Goal: Task Accomplishment & Management: Complete application form

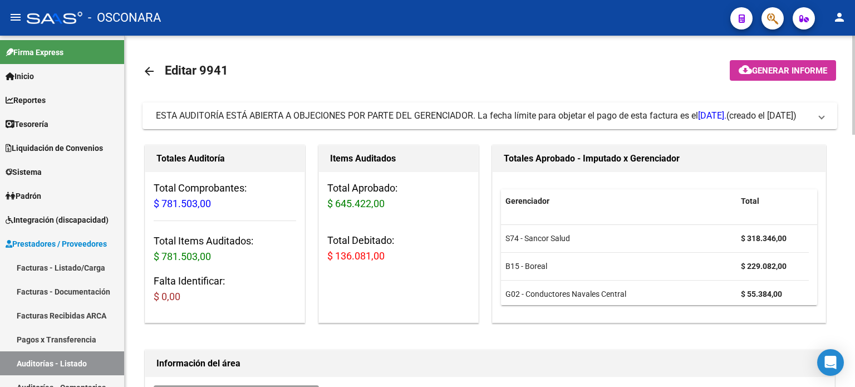
click at [754, 77] on button "cloud_download Generar informe" at bounding box center [783, 70] width 106 height 21
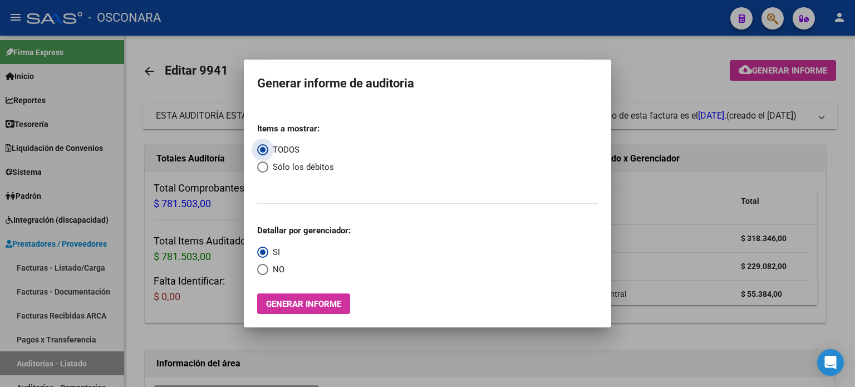
click at [261, 166] on span "Select an option" at bounding box center [262, 166] width 11 height 11
click at [261, 166] on input "Sólo los débitos" at bounding box center [262, 166] width 11 height 11
radio input "true"
click at [314, 306] on span "Generar informe" at bounding box center [303, 304] width 75 height 10
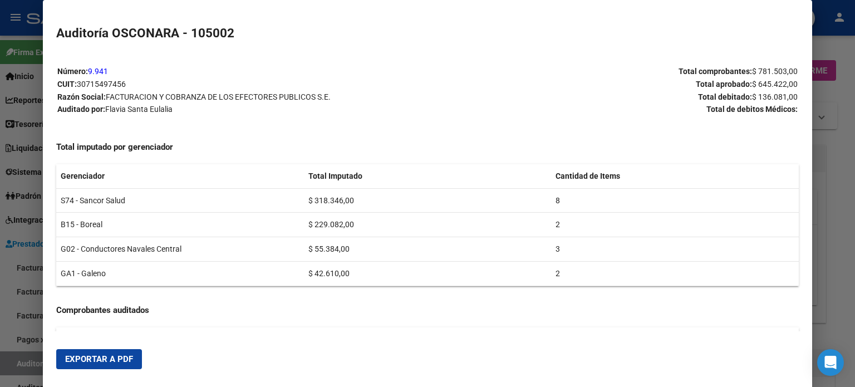
click at [115, 360] on span "Exportar a PDF" at bounding box center [99, 359] width 68 height 10
click at [7, 325] on div at bounding box center [427, 193] width 855 height 387
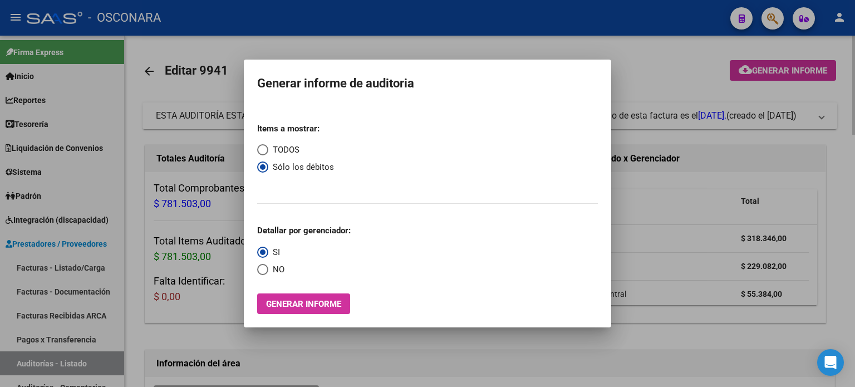
click at [208, 306] on div at bounding box center [427, 193] width 855 height 387
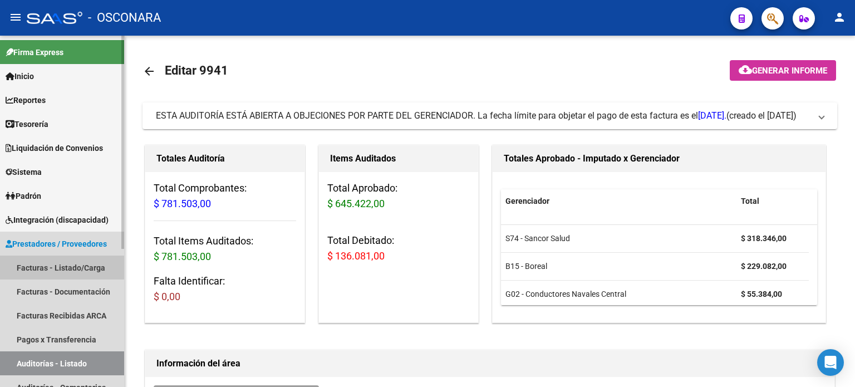
click at [62, 265] on link "Facturas - Listado/Carga" at bounding box center [62, 268] width 124 height 24
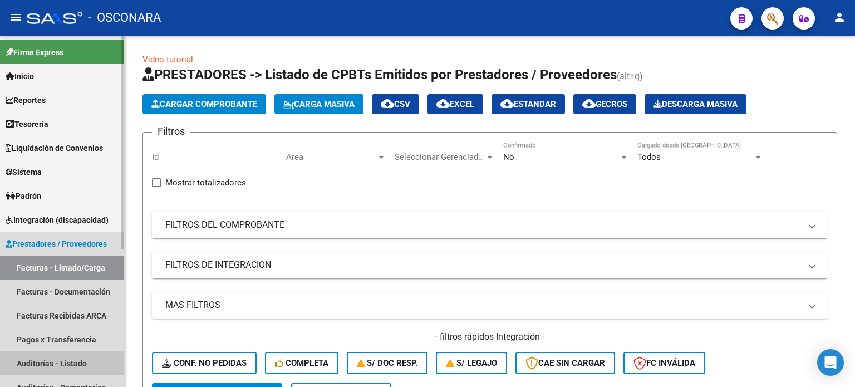
drag, startPoint x: 14, startPoint y: 366, endPoint x: 45, endPoint y: 345, distance: 36.8
click at [16, 366] on link "Auditorías - Listado" at bounding box center [62, 363] width 124 height 24
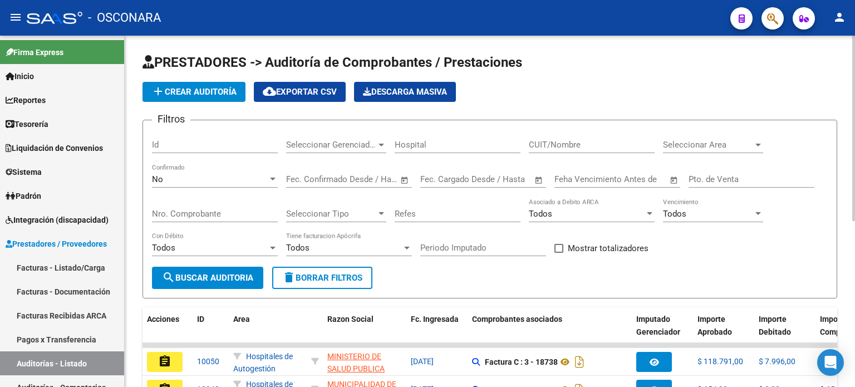
click at [175, 144] on input "Id" at bounding box center [215, 145] width 126 height 10
click at [179, 183] on div "No" at bounding box center [210, 179] width 116 height 10
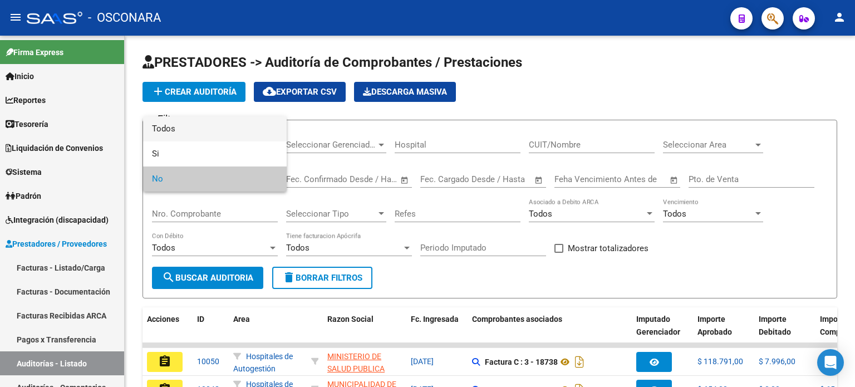
click at [180, 129] on span "Todos" at bounding box center [215, 128] width 126 height 25
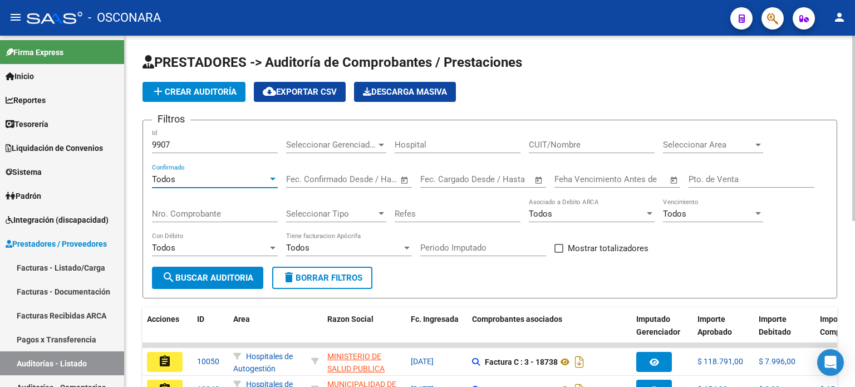
click at [189, 144] on input "9907" at bounding box center [215, 145] width 126 height 10
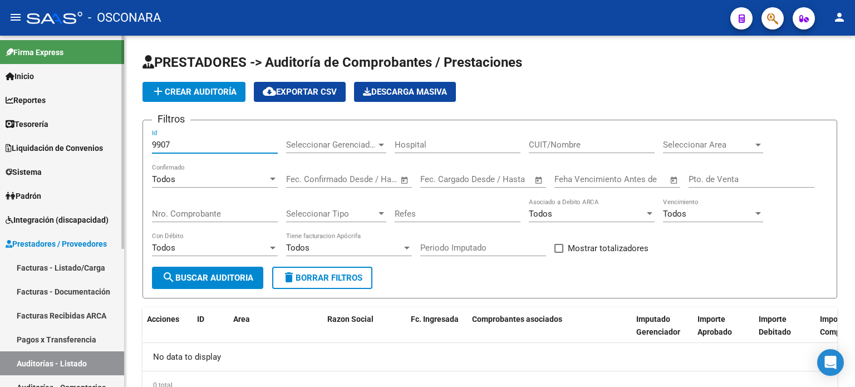
drag, startPoint x: 174, startPoint y: 146, endPoint x: 0, endPoint y: 146, distance: 174.3
click at [0, 146] on mat-sidenav-container "Firma Express Inicio Calendario SSS Instructivos Contacto OS Reportes Ingresos …" at bounding box center [427, 211] width 855 height 351
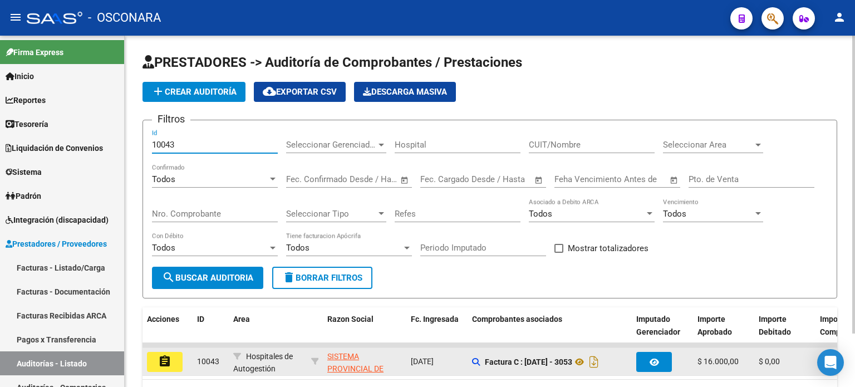
type input "10043"
click at [163, 359] on mat-icon "assignment" at bounding box center [164, 361] width 13 height 13
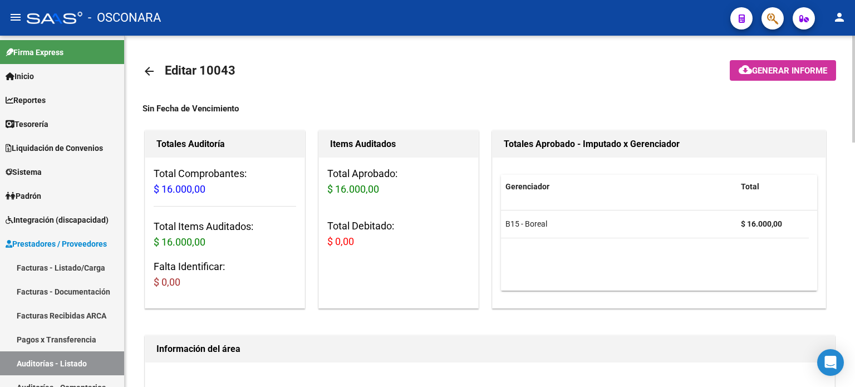
click at [762, 74] on span "Generar informe" at bounding box center [789, 71] width 75 height 10
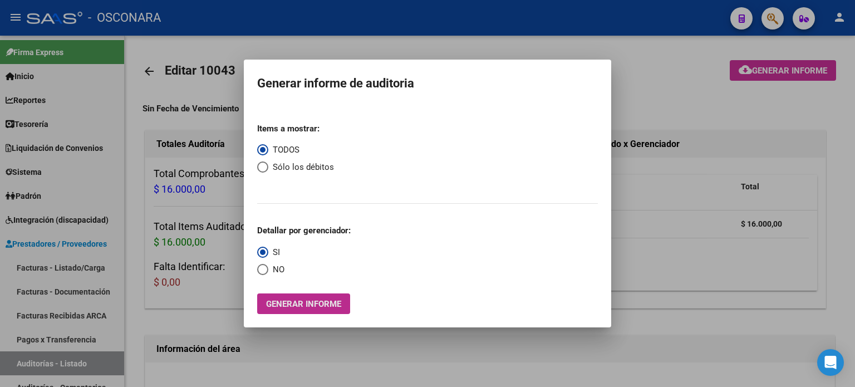
click at [312, 308] on span "Generar informe" at bounding box center [303, 304] width 75 height 10
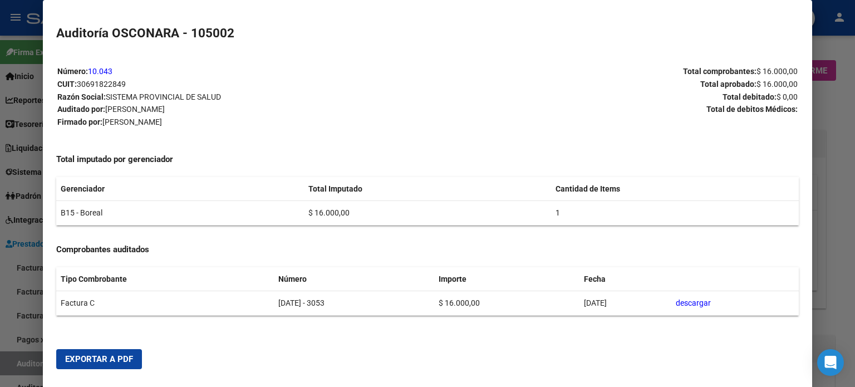
click at [118, 348] on mat-dialog-actions "Exportar a PDF" at bounding box center [427, 359] width 743 height 38
click at [115, 354] on button "Exportar a PDF" at bounding box center [99, 359] width 86 height 20
click at [16, 358] on div at bounding box center [427, 193] width 855 height 387
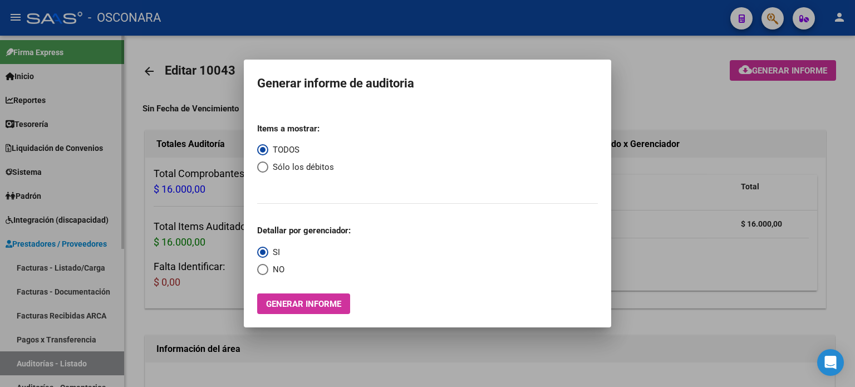
click at [17, 359] on div at bounding box center [427, 193] width 855 height 387
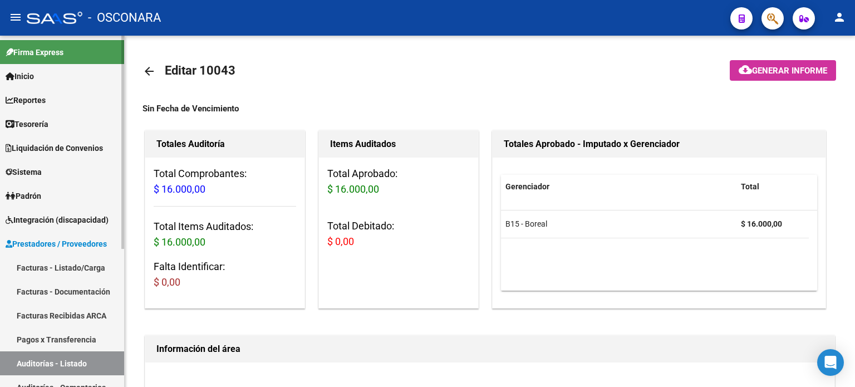
drag, startPoint x: 17, startPoint y: 359, endPoint x: 112, endPoint y: 257, distance: 139.5
click at [18, 359] on link "Auditorías - Listado" at bounding box center [62, 363] width 124 height 24
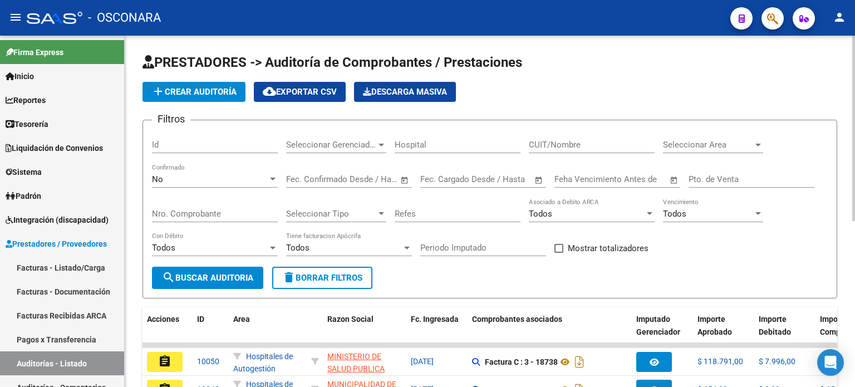
click at [167, 145] on input "Id" at bounding box center [215, 145] width 126 height 10
type input "9908"
drag, startPoint x: 175, startPoint y: 186, endPoint x: 180, endPoint y: 160, distance: 26.8
click at [175, 187] on div "No Confirmado" at bounding box center [215, 181] width 126 height 35
click at [169, 181] on div "No" at bounding box center [210, 179] width 116 height 10
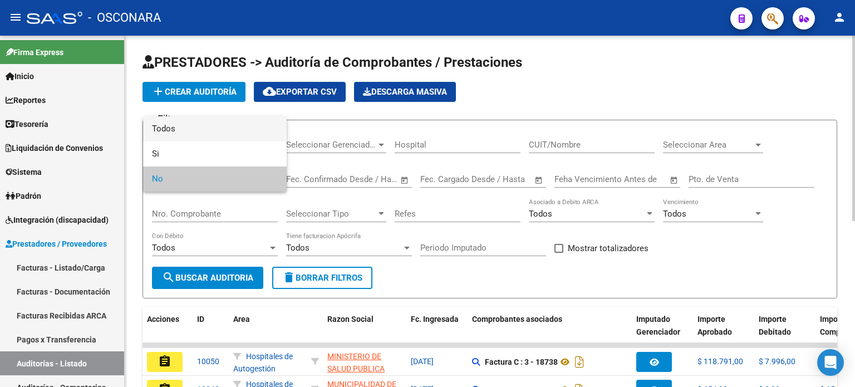
click at [170, 124] on span "Todos" at bounding box center [215, 128] width 126 height 25
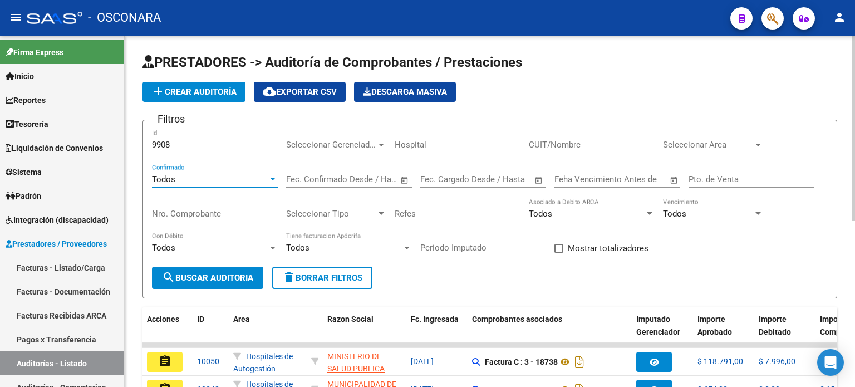
click at [180, 136] on div "9908 Id" at bounding box center [215, 141] width 126 height 24
click at [180, 147] on input "9908" at bounding box center [215, 145] width 126 height 10
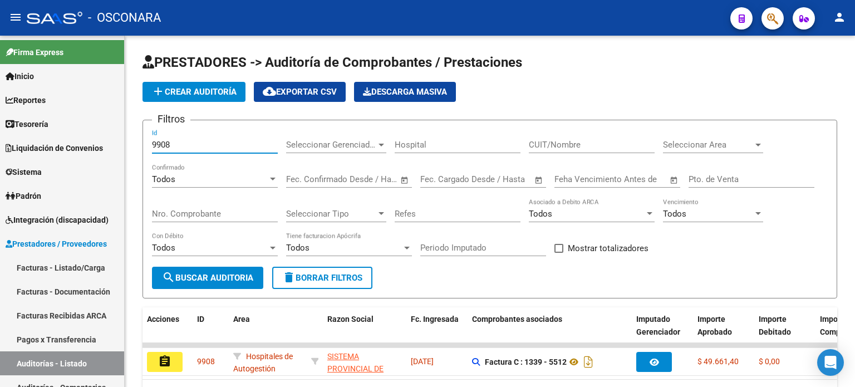
drag, startPoint x: 164, startPoint y: 363, endPoint x: 236, endPoint y: 361, distance: 71.3
click at [165, 361] on mat-icon "assignment" at bounding box center [164, 361] width 13 height 13
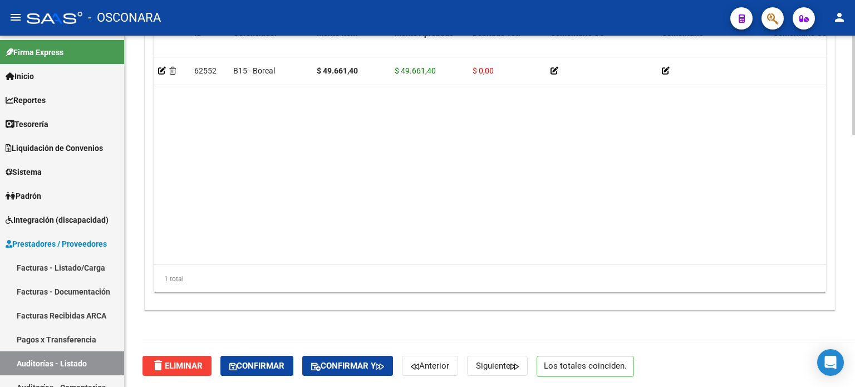
scroll to position [892, 0]
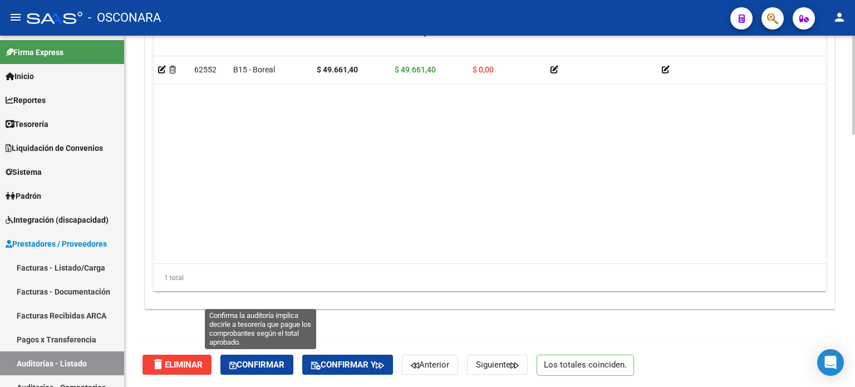
click at [268, 360] on span "Confirmar" at bounding box center [256, 365] width 55 height 10
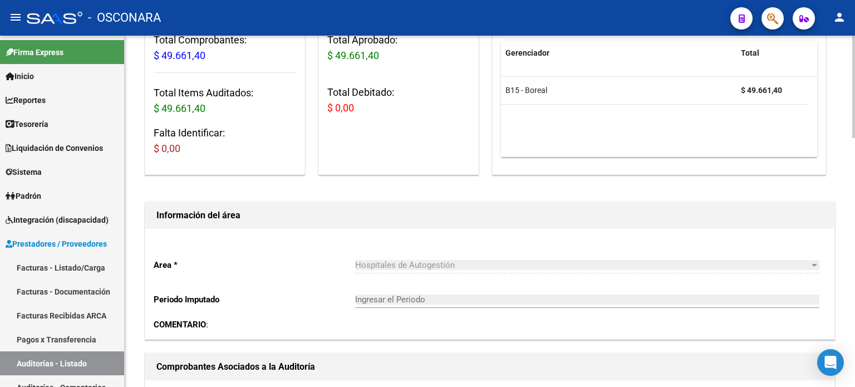
scroll to position [76, 0]
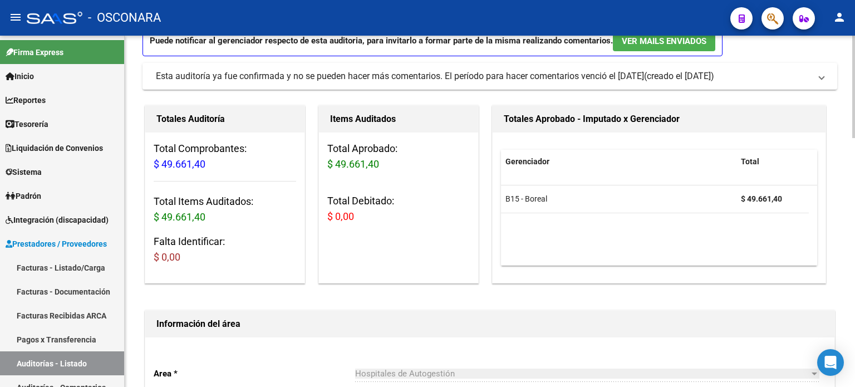
type input "202509"
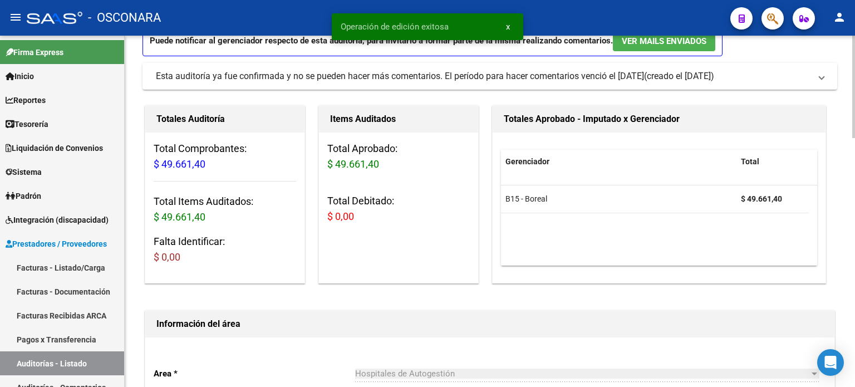
scroll to position [0, 0]
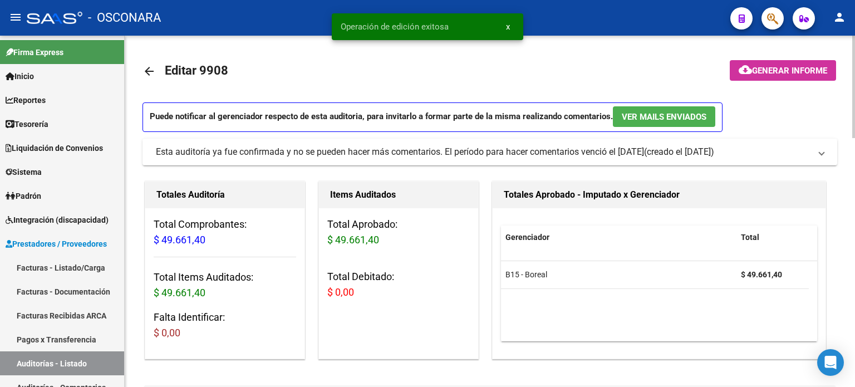
click at [787, 74] on span "Generar informe" at bounding box center [789, 71] width 75 height 10
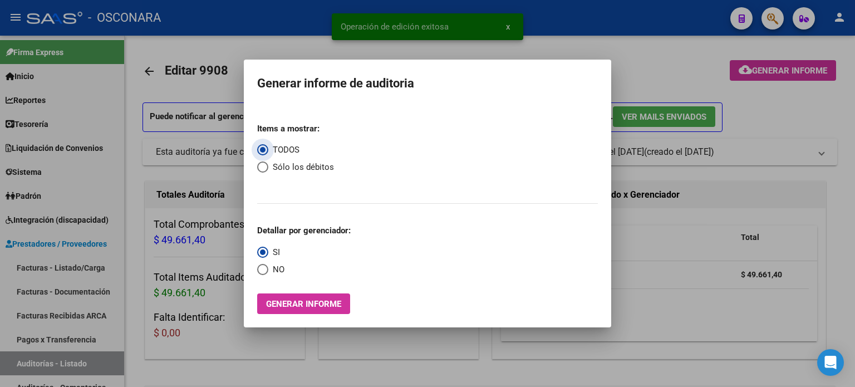
click at [308, 302] on span "Generar informe" at bounding box center [303, 304] width 75 height 10
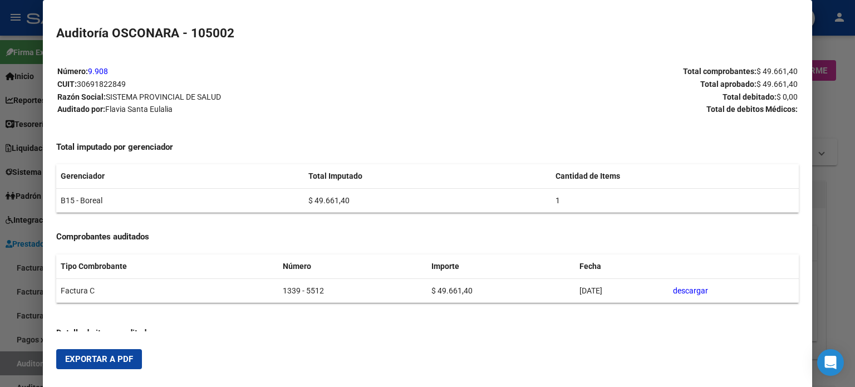
click at [80, 356] on span "Exportar a PDF" at bounding box center [99, 359] width 68 height 10
click at [0, 298] on div at bounding box center [427, 193] width 855 height 387
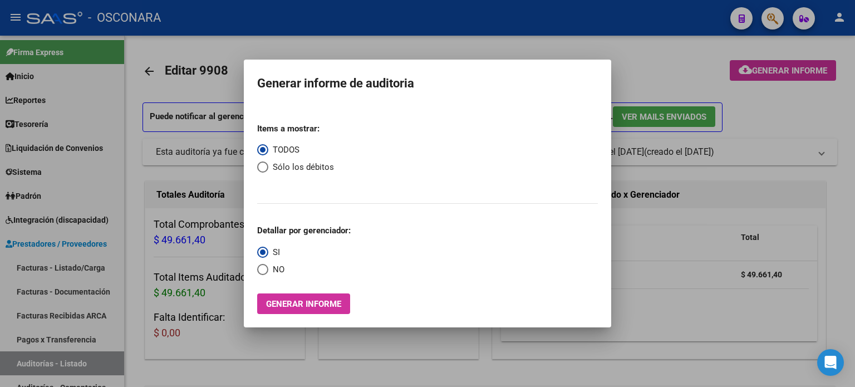
click at [2, 298] on div at bounding box center [427, 193] width 855 height 387
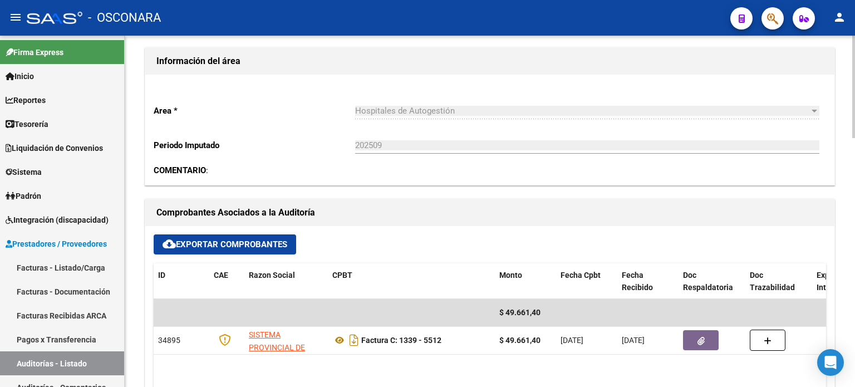
scroll to position [390, 0]
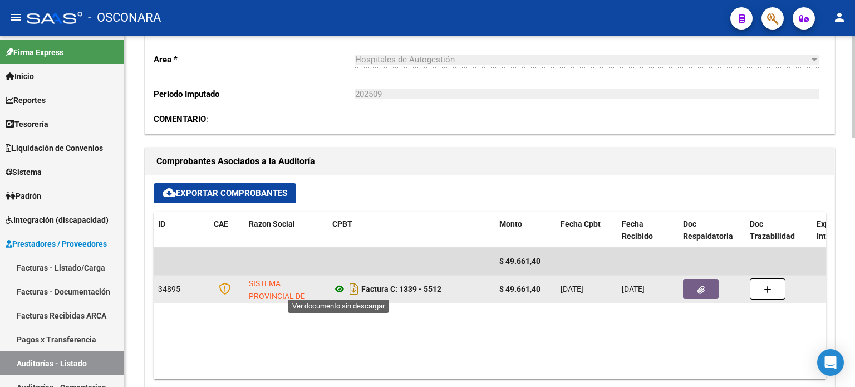
click at [340, 290] on icon at bounding box center [339, 288] width 14 height 13
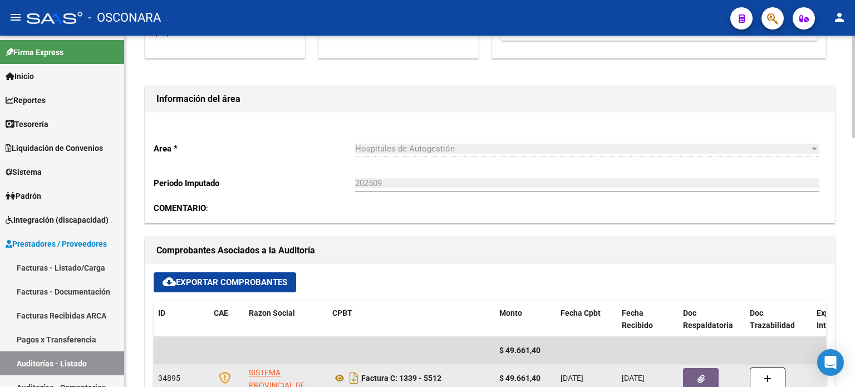
scroll to position [167, 0]
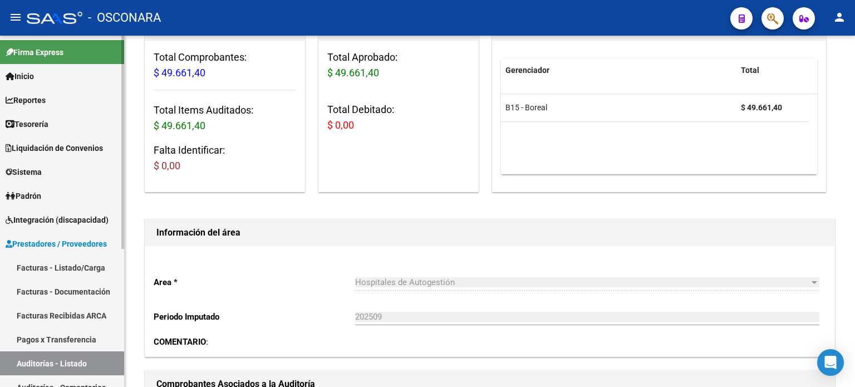
drag, startPoint x: 47, startPoint y: 263, endPoint x: 116, endPoint y: 250, distance: 70.3
click at [47, 264] on link "Facturas - Listado/Carga" at bounding box center [62, 268] width 124 height 24
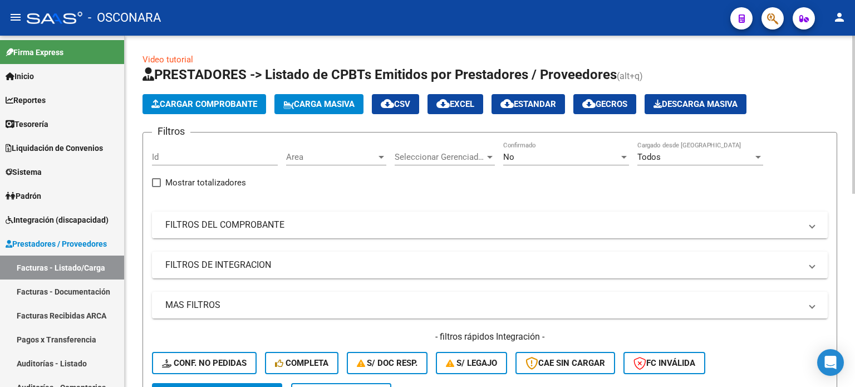
click at [285, 222] on mat-panel-title "FILTROS DEL COMPROBANTE" at bounding box center [483, 225] width 636 height 12
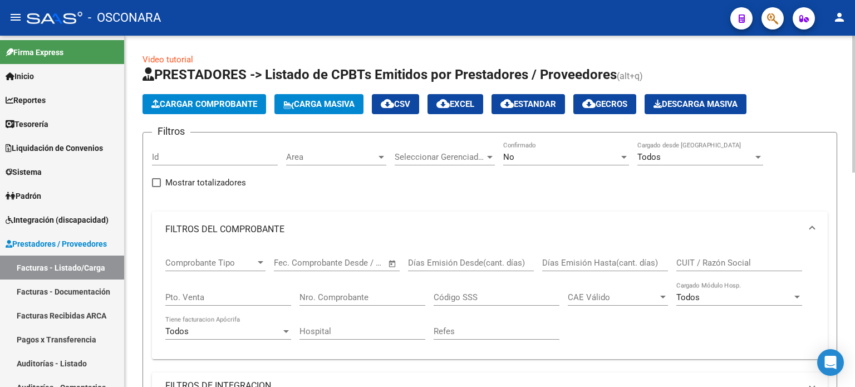
click at [308, 292] on input "Nro. Comprobante" at bounding box center [363, 297] width 126 height 10
click at [533, 161] on div "No Confirmado" at bounding box center [566, 153] width 126 height 24
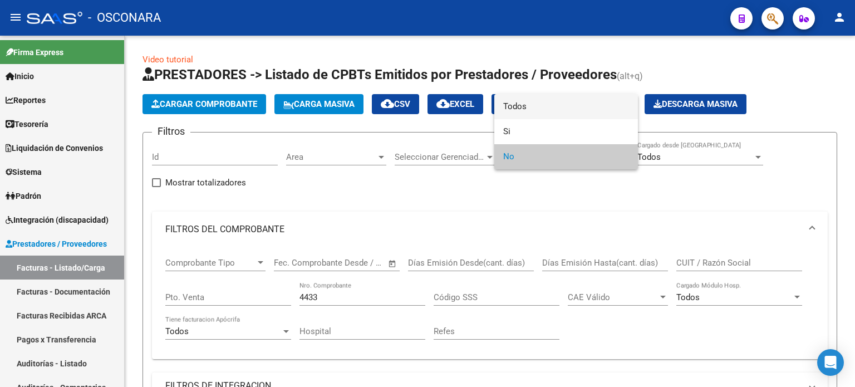
click at [535, 104] on span "Todos" at bounding box center [566, 106] width 126 height 25
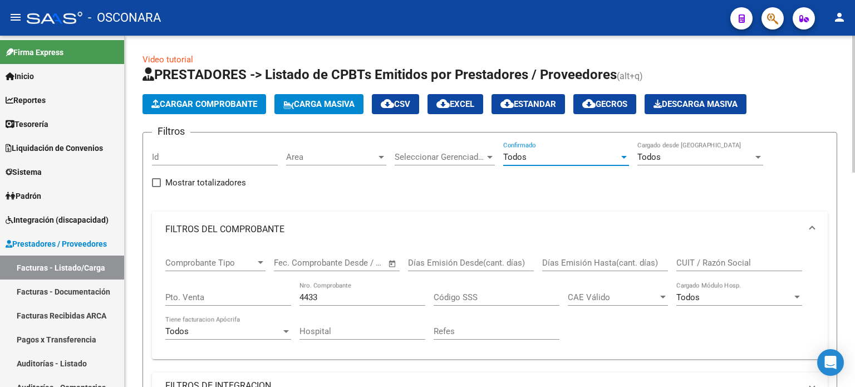
click at [325, 294] on input "4433" at bounding box center [363, 297] width 126 height 10
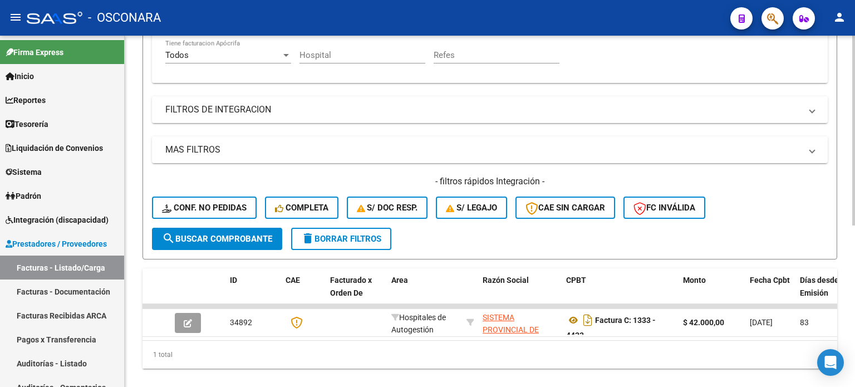
scroll to position [278, 0]
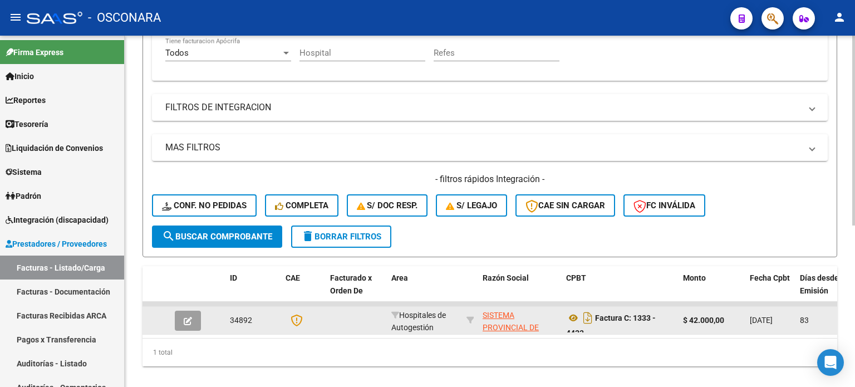
type input "4432"
click at [185, 317] on icon "button" at bounding box center [188, 321] width 8 height 8
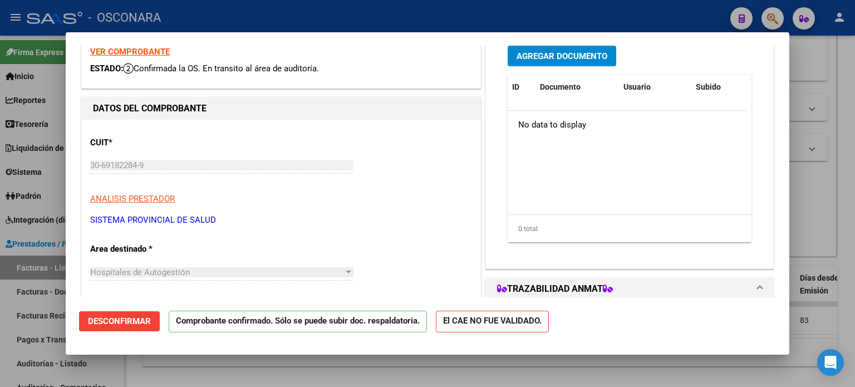
scroll to position [0, 0]
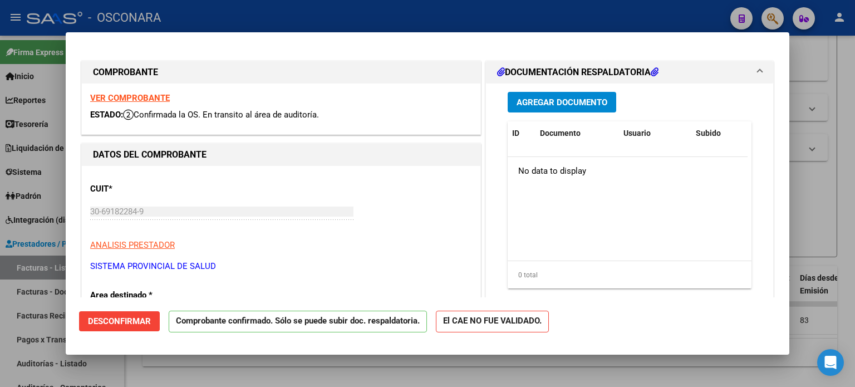
click at [555, 109] on button "Agregar Documento" at bounding box center [562, 102] width 109 height 21
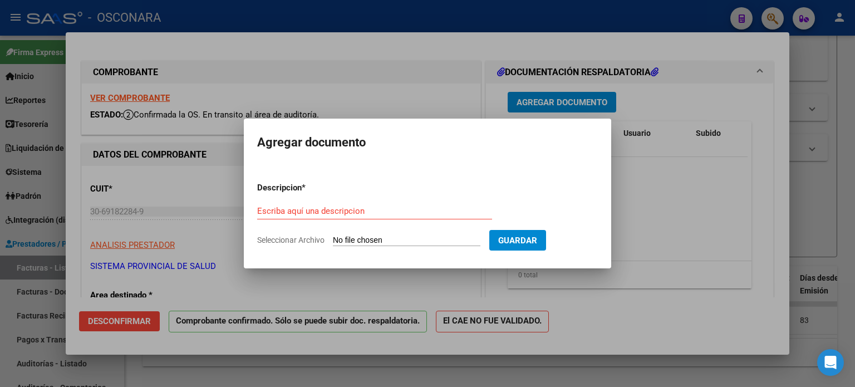
type input "C:\fakepath\WhatsApp Image [DATE] 12.33.00.jpeg"
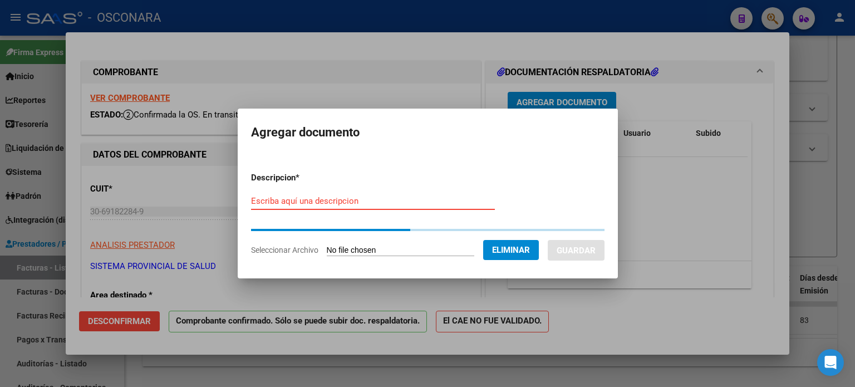
click at [287, 204] on input "Escriba aquí una descripcion" at bounding box center [373, 201] width 244 height 10
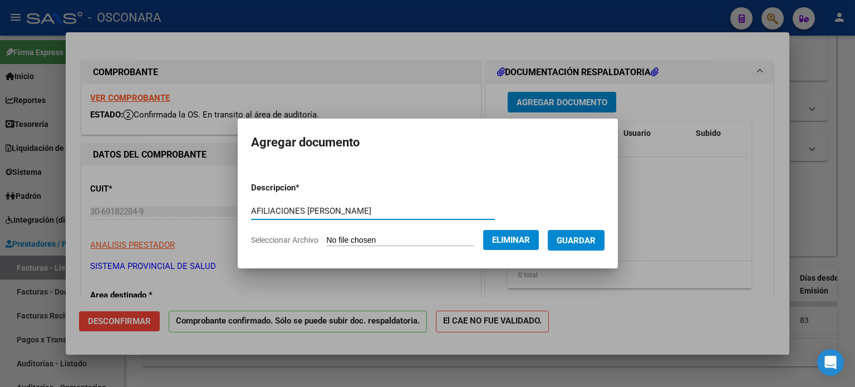
type input "AFILIACIONES [PERSON_NAME]"
click at [575, 238] on span "Guardar" at bounding box center [576, 241] width 39 height 10
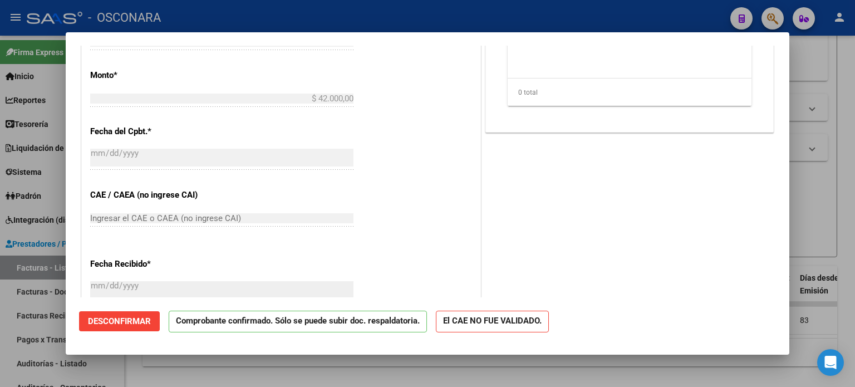
scroll to position [557, 0]
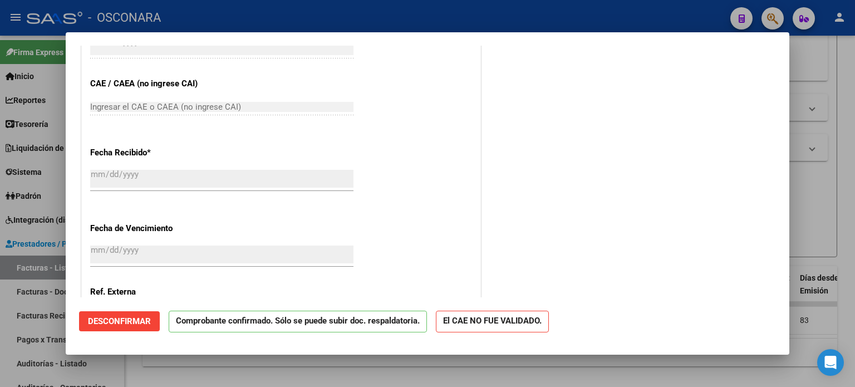
click at [0, 339] on div at bounding box center [427, 193] width 855 height 387
type input "$ 0,00"
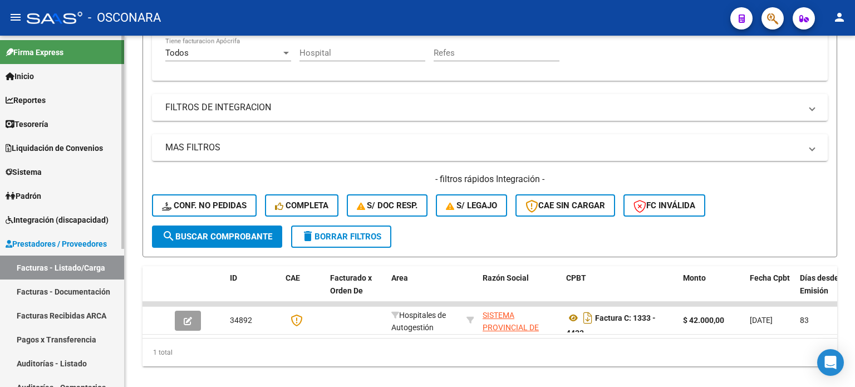
click at [22, 362] on link "Auditorías - Listado" at bounding box center [62, 363] width 124 height 24
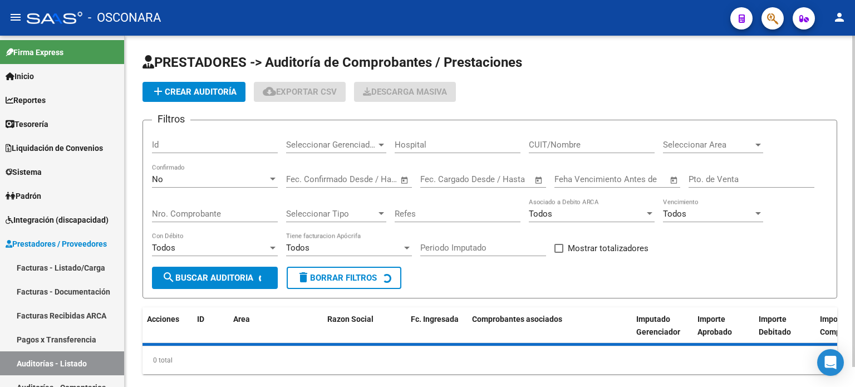
click at [225, 87] on span "add Crear Auditoría" at bounding box center [193, 92] width 85 height 10
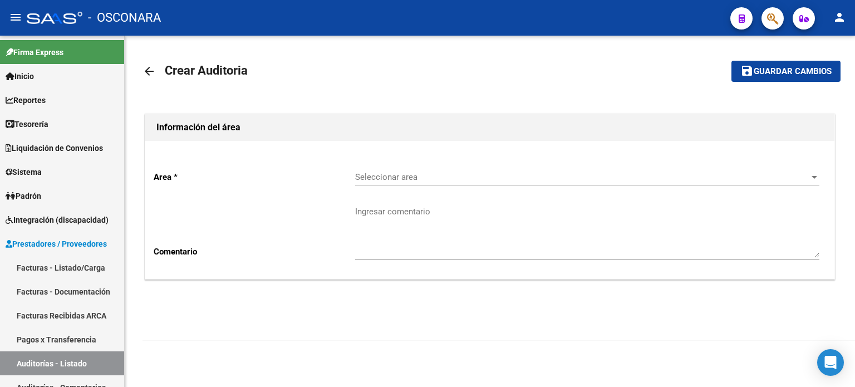
click at [481, 183] on div "Seleccionar area Seleccionar area" at bounding box center [587, 173] width 464 height 24
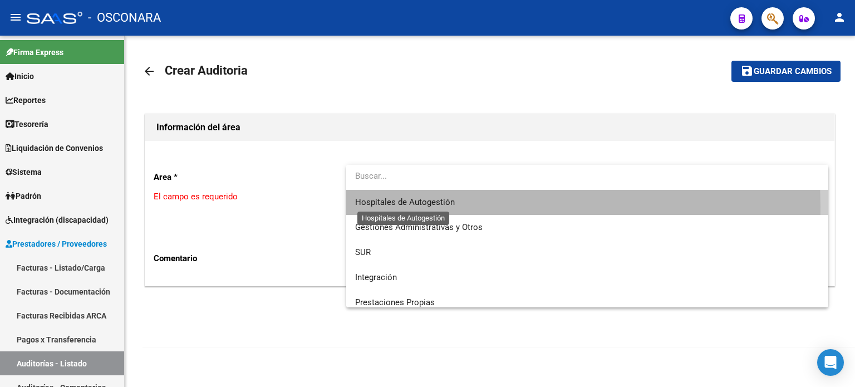
click at [413, 207] on span "Hospitales de Autogestión" at bounding box center [405, 202] width 100 height 10
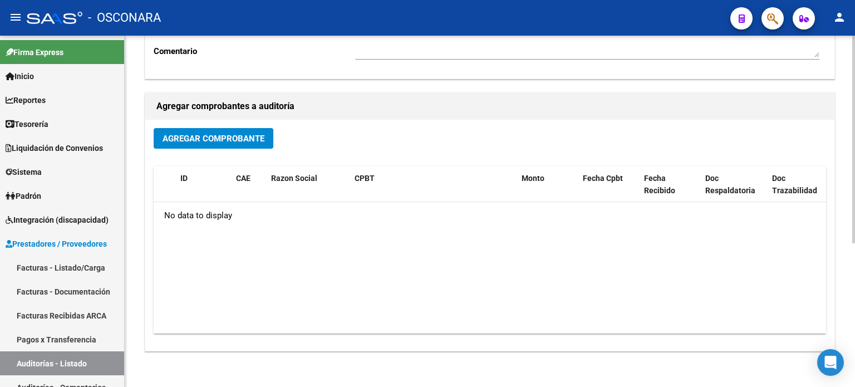
scroll to position [223, 0]
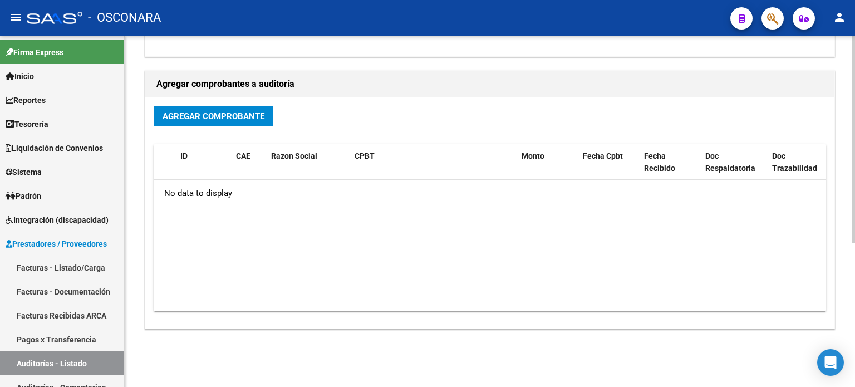
click at [216, 106] on div "Agregar Comprobante ID CAE Razon Social CPBT Monto Fecha Cpbt Fecha Recibido Do…" at bounding box center [489, 212] width 689 height 231
click at [214, 114] on span "Agregar Comprobante" at bounding box center [214, 116] width 102 height 10
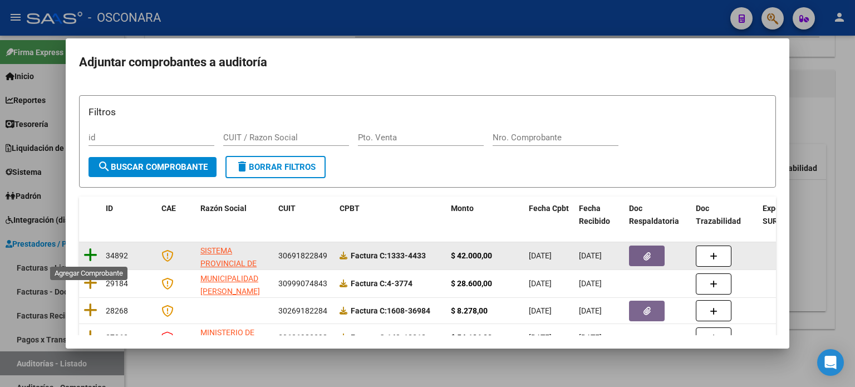
click at [96, 252] on icon at bounding box center [91, 255] width 14 height 16
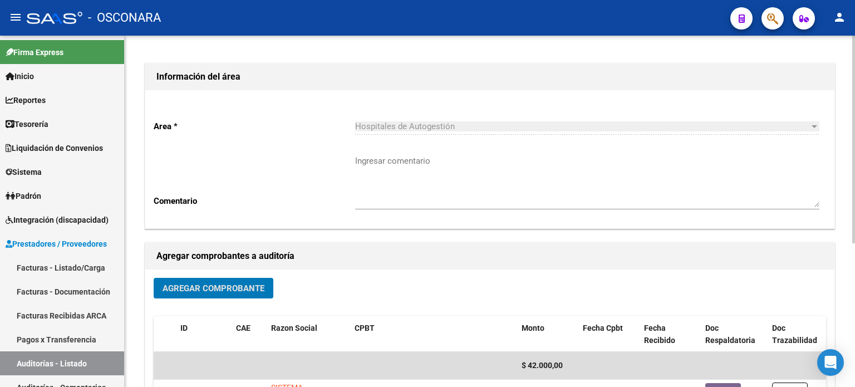
scroll to position [0, 0]
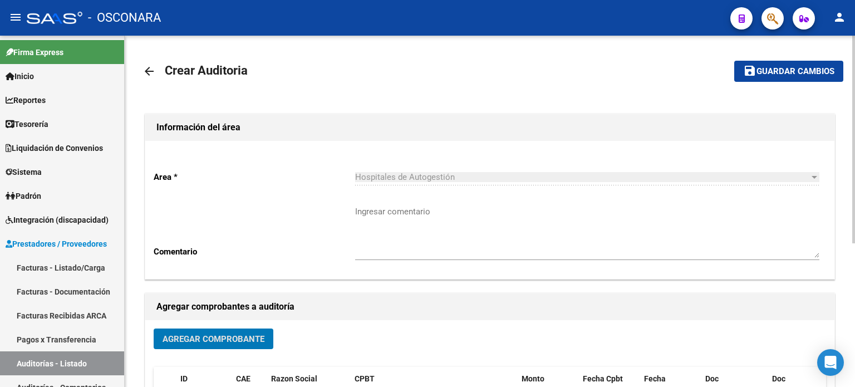
drag, startPoint x: 786, startPoint y: 72, endPoint x: 770, endPoint y: 79, distance: 17.5
click at [786, 71] on span "Guardar cambios" at bounding box center [796, 72] width 78 height 10
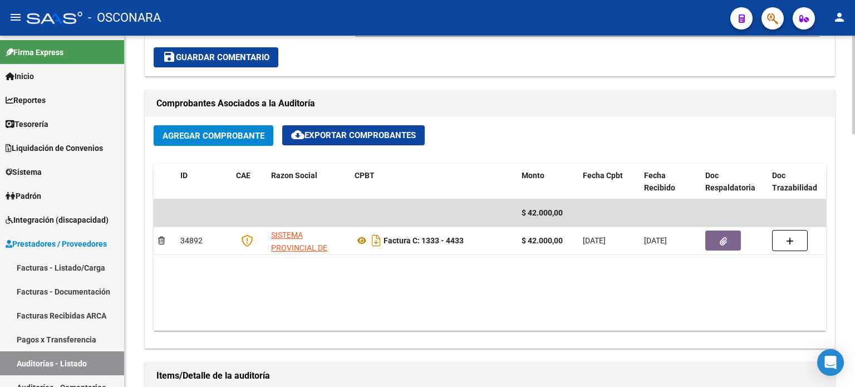
scroll to position [613, 0]
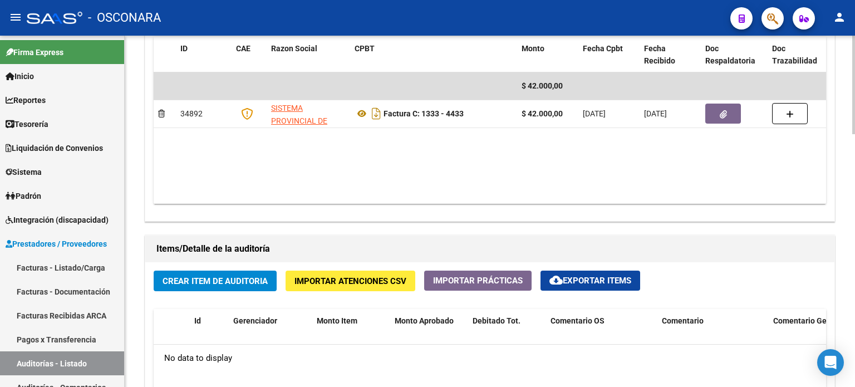
click at [200, 277] on span "Crear Item de Auditoria" at bounding box center [215, 281] width 105 height 10
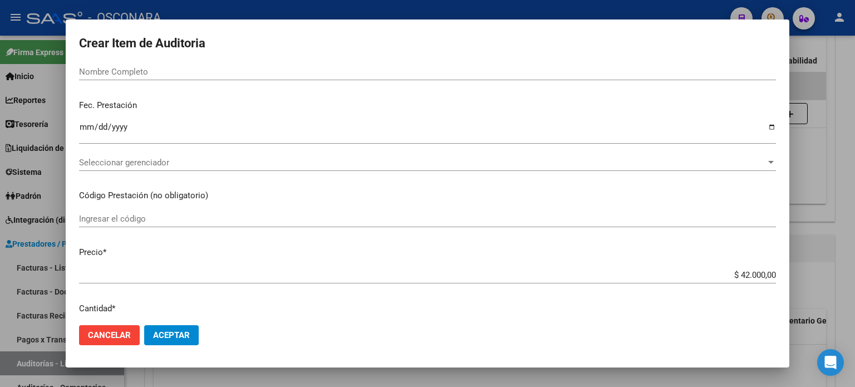
scroll to position [0, 0]
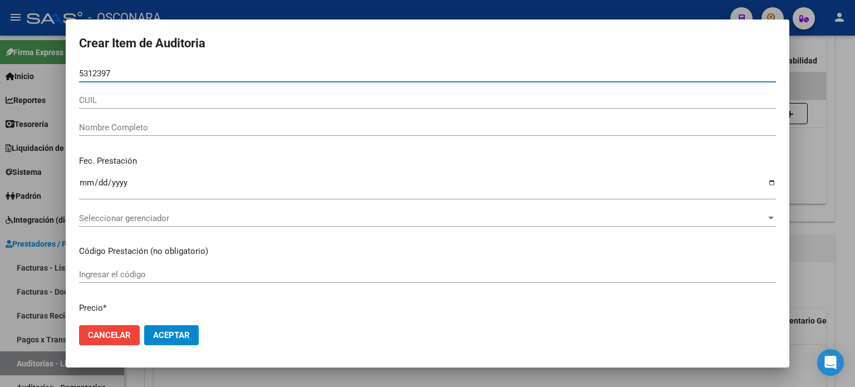
type input "53123973"
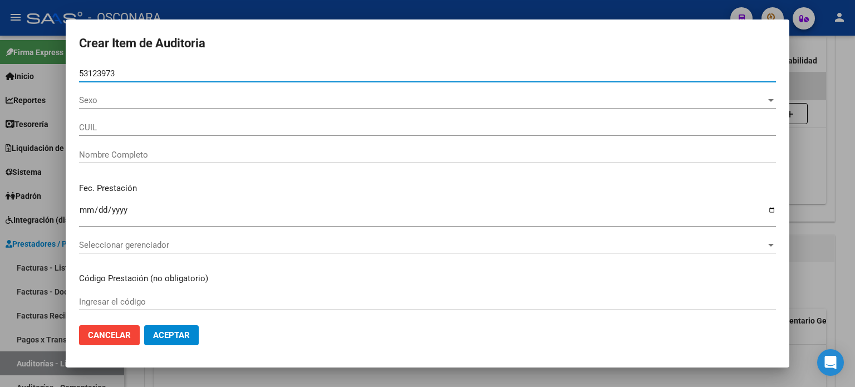
type input "20531239734"
type input "[PERSON_NAME] [PERSON_NAME]"
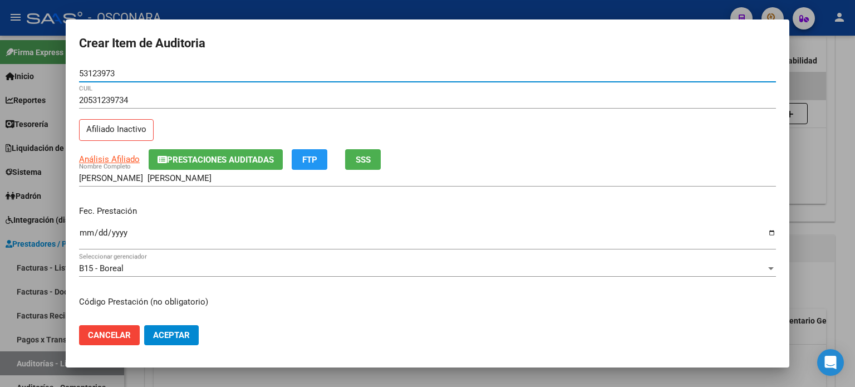
type input "53123973"
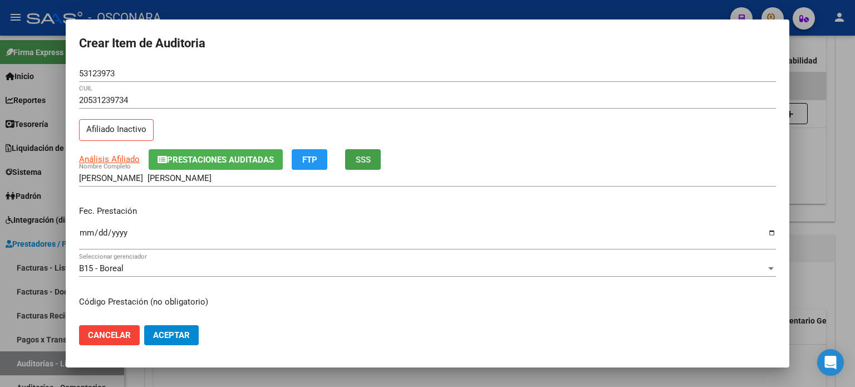
click at [365, 160] on span "SSS" at bounding box center [363, 160] width 15 height 10
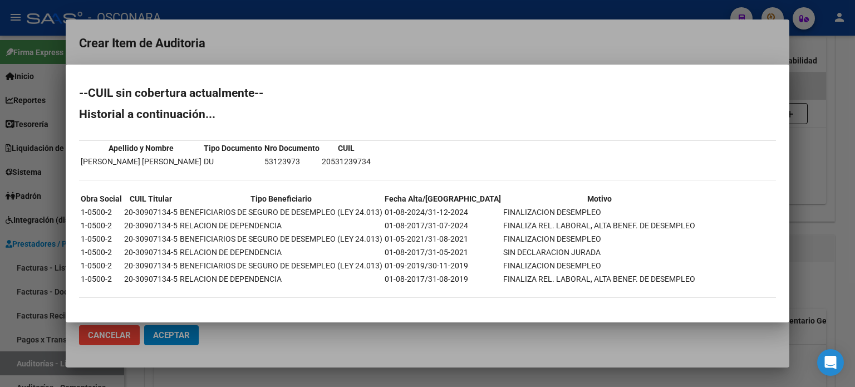
click at [806, 170] on div at bounding box center [427, 193] width 855 height 387
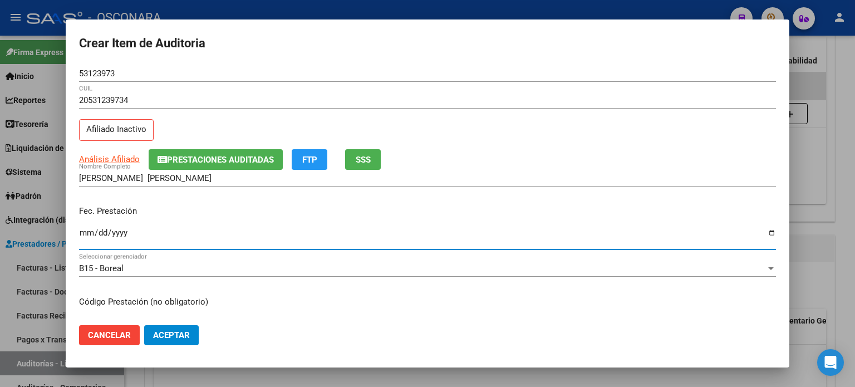
click at [91, 232] on input "Ingresar la fecha" at bounding box center [427, 237] width 697 height 18
type input "[DATE]"
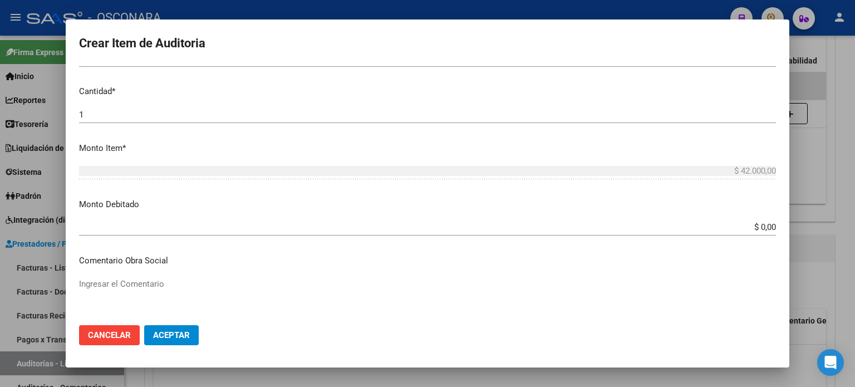
scroll to position [334, 0]
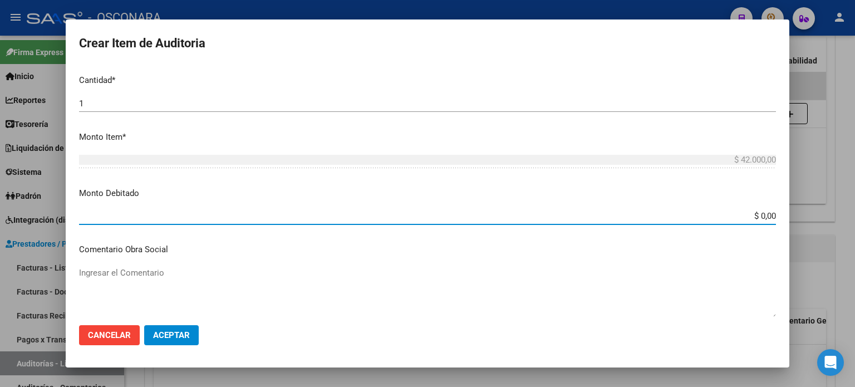
drag, startPoint x: 751, startPoint y: 214, endPoint x: 855, endPoint y: 215, distance: 103.6
click at [855, 215] on div "Crear Item de Auditoria 53123973 Nro Documento 20531239734 CUIL Afiliado Inacti…" at bounding box center [427, 193] width 855 height 387
type input "$ 42.000,00"
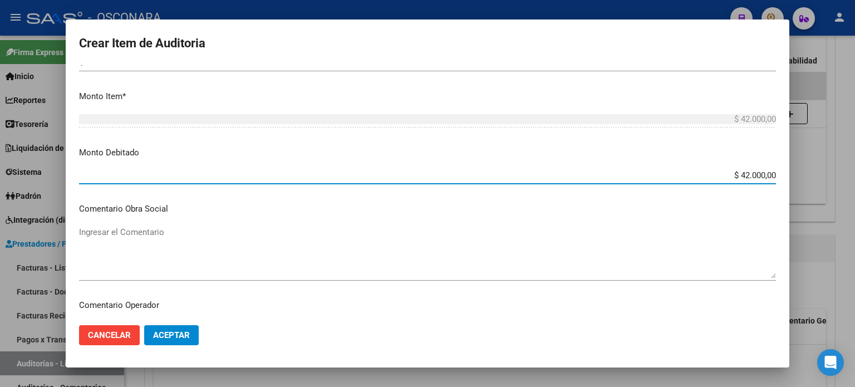
scroll to position [445, 0]
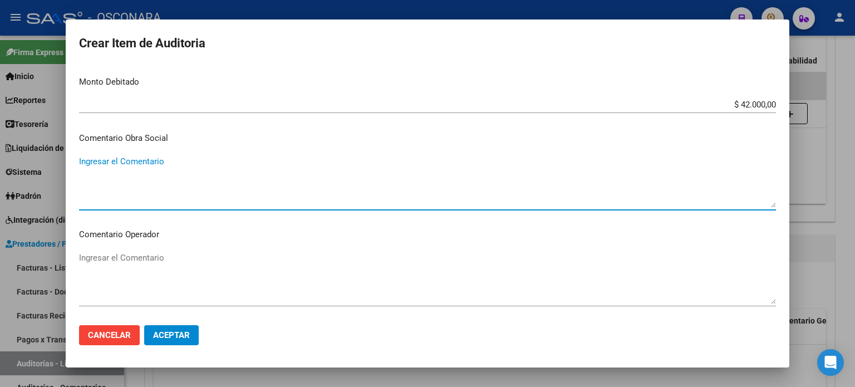
click at [101, 172] on textarea "Ingresar el Comentario" at bounding box center [427, 181] width 697 height 52
drag, startPoint x: 354, startPoint y: 160, endPoint x: 26, endPoint y: 166, distance: 328.6
click at [26, 165] on div "Crear Item de Auditoria 53123973 Nro Documento 20531239734 CUIL Afiliado Inacti…" at bounding box center [427, 193] width 855 height 387
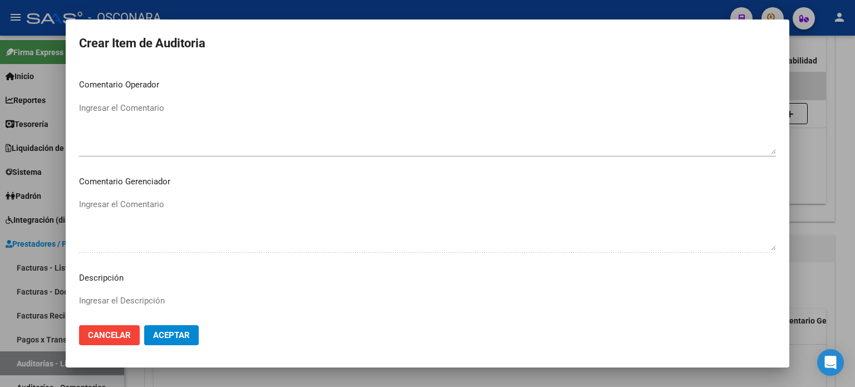
scroll to position [613, 0]
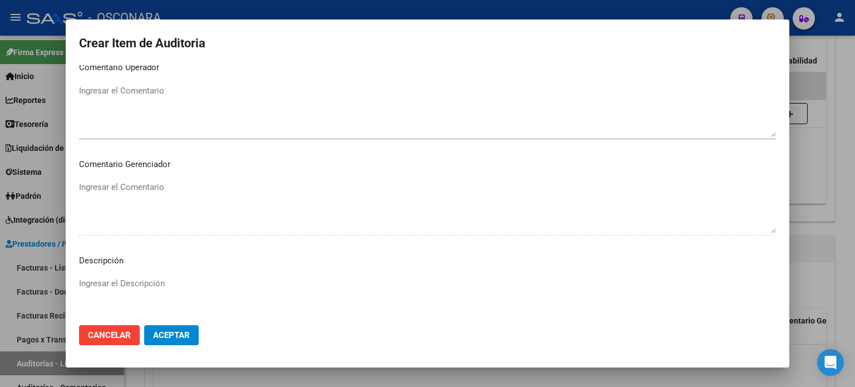
type textarea "BAJA [DATE] FINALIZACION FONDO DE DESEMPLEO FC 1333-4433"
drag, startPoint x: 112, startPoint y: 192, endPoint x: 101, endPoint y: 287, distance: 95.3
click at [101, 287] on textarea "Ingresar el Descripción" at bounding box center [427, 303] width 697 height 52
paste textarea "BAJA [DATE] FINALIZACION FONDO DE DESEMPLEO FC 1333-4433"
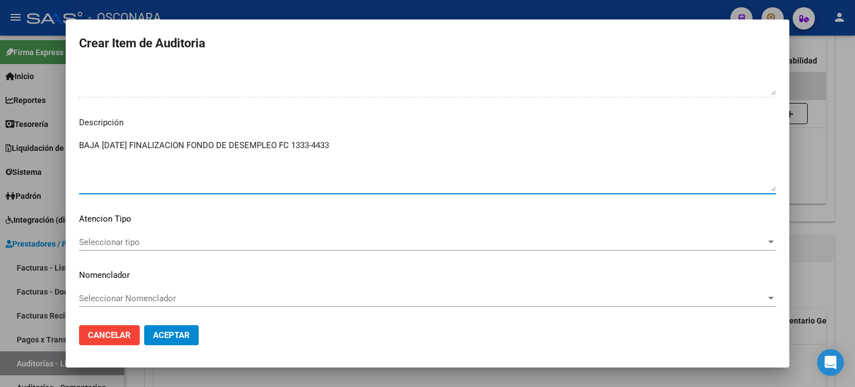
scroll to position [751, 0]
type textarea "BAJA [DATE] FINALIZACION FONDO DE DESEMPLEO FC 1333-4433"
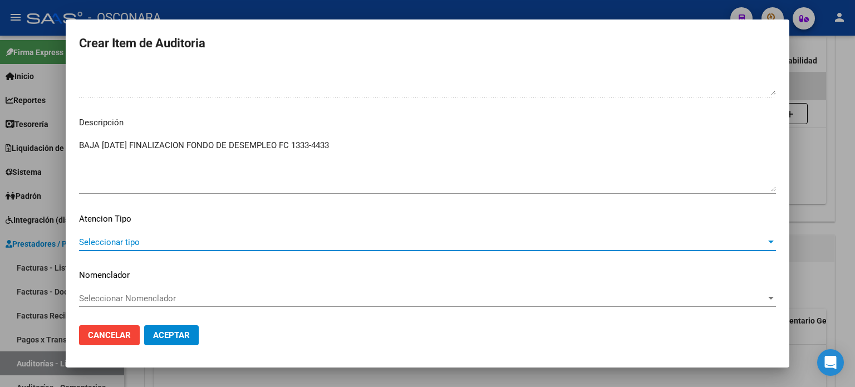
click at [117, 245] on span "Seleccionar tipo" at bounding box center [422, 242] width 687 height 10
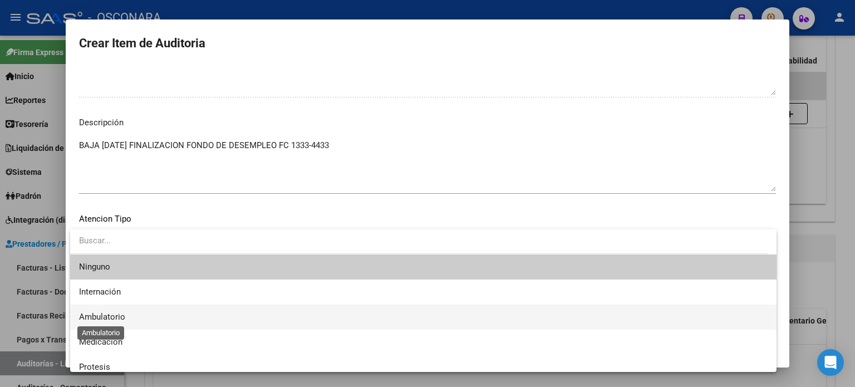
click at [107, 319] on span "Ambulatorio" at bounding box center [102, 317] width 46 height 10
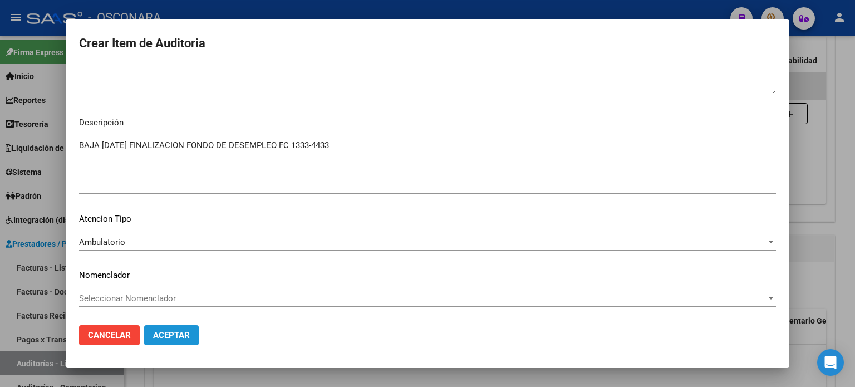
click at [187, 329] on button "Aceptar" at bounding box center [171, 335] width 55 height 20
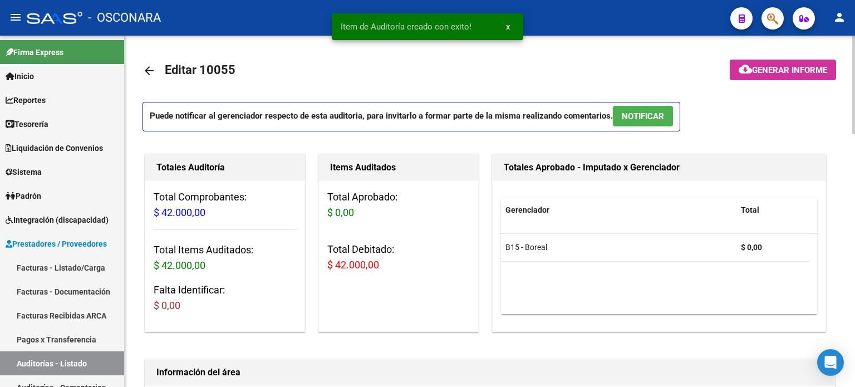
scroll to position [0, 0]
click at [644, 115] on span "NOTIFICAR" at bounding box center [643, 117] width 42 height 10
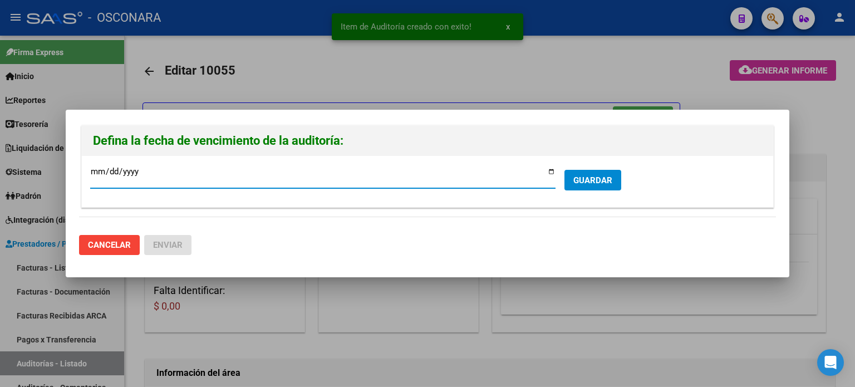
click at [548, 172] on input "[DATE]" at bounding box center [323, 176] width 466 height 18
type input "[DATE]"
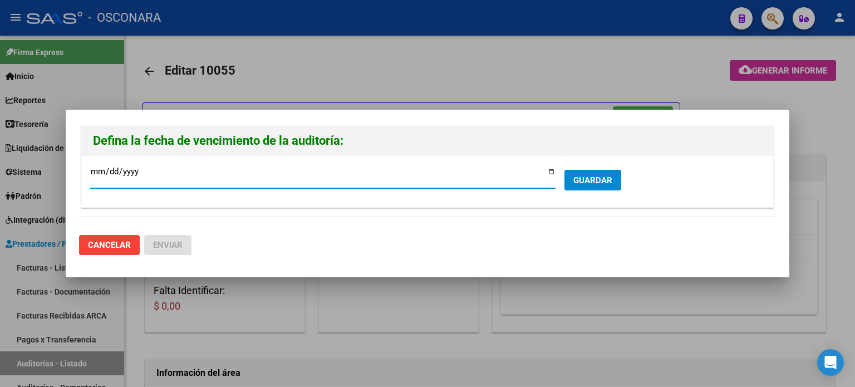
click at [595, 178] on span "GUARDAR" at bounding box center [593, 180] width 39 height 10
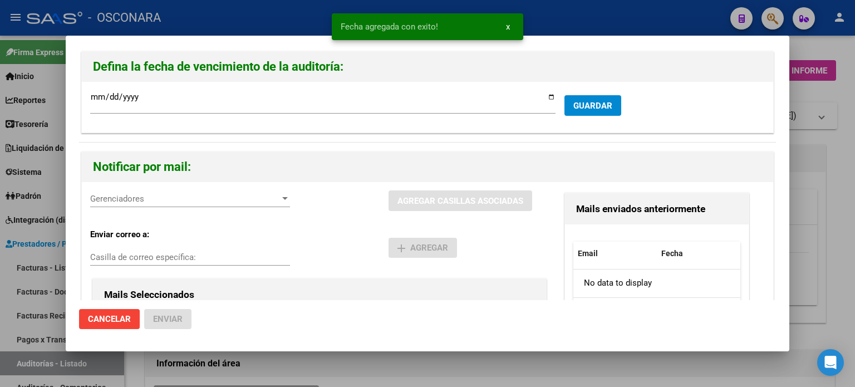
click at [171, 189] on div "Gerenciadores Gerenciadores AGREGAR CASILLAS ASOCIADAS Enviar correo a: Casilla…" at bounding box center [428, 311] width 692 height 258
click at [165, 208] on div "Gerenciadores Gerenciadores" at bounding box center [190, 203] width 200 height 27
click at [172, 198] on span "Gerenciadores" at bounding box center [185, 199] width 190 height 10
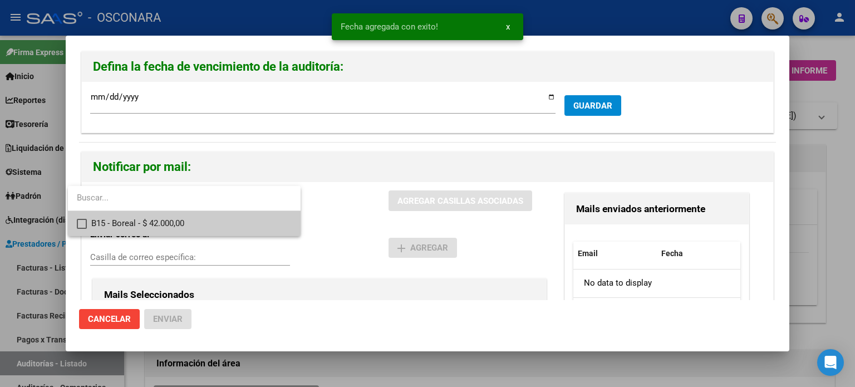
click at [169, 222] on span "B15 - Boreal - $ 42.000,00" at bounding box center [191, 223] width 200 height 25
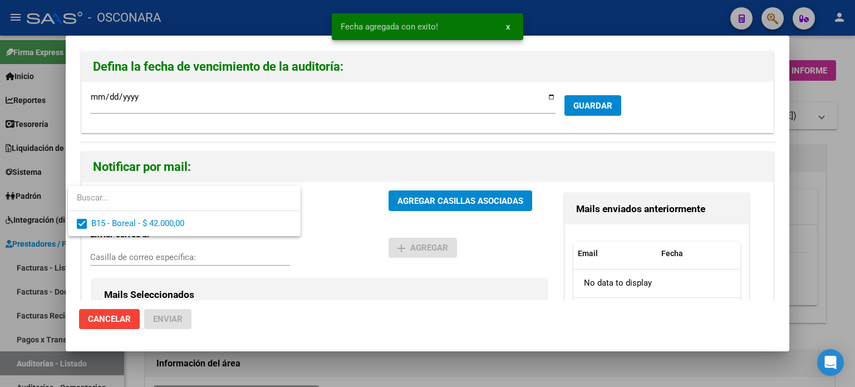
click at [445, 204] on div at bounding box center [427, 193] width 855 height 387
click at [445, 204] on span "AGREGAR CASILLAS ASOCIADAS" at bounding box center [461, 201] width 126 height 10
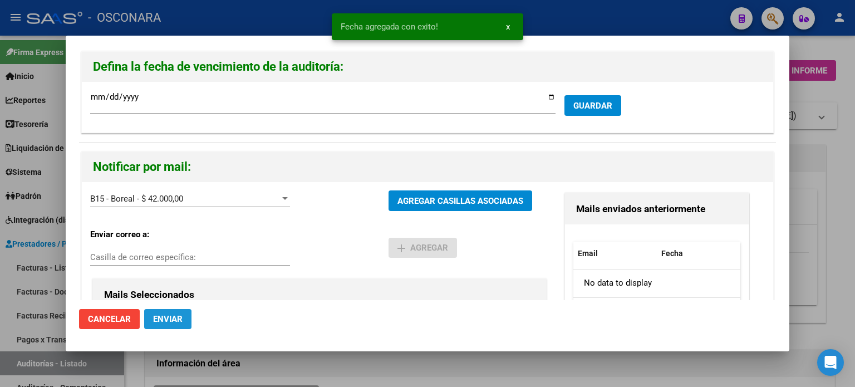
click at [176, 320] on span "Enviar" at bounding box center [168, 319] width 30 height 10
